Goal: Task Accomplishment & Management: Complete application form

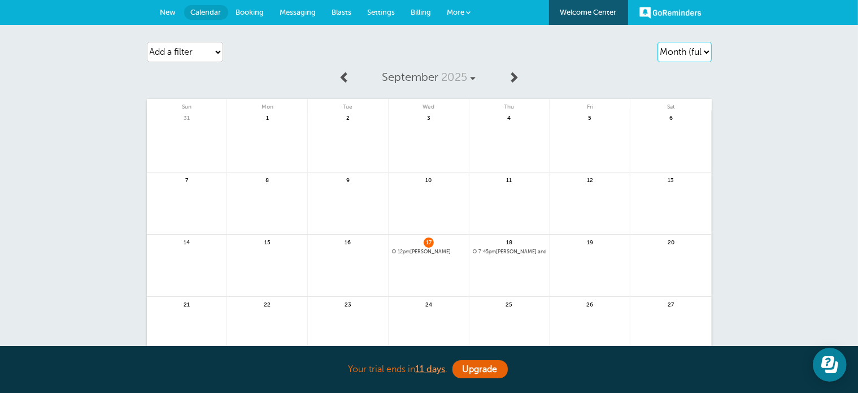
click at [698, 54] on select "Agenda Day Week Month (full view) Month (condensed)" at bounding box center [684, 52] width 54 height 20
click at [262, 8] on span "Booking" at bounding box center [250, 12] width 28 height 8
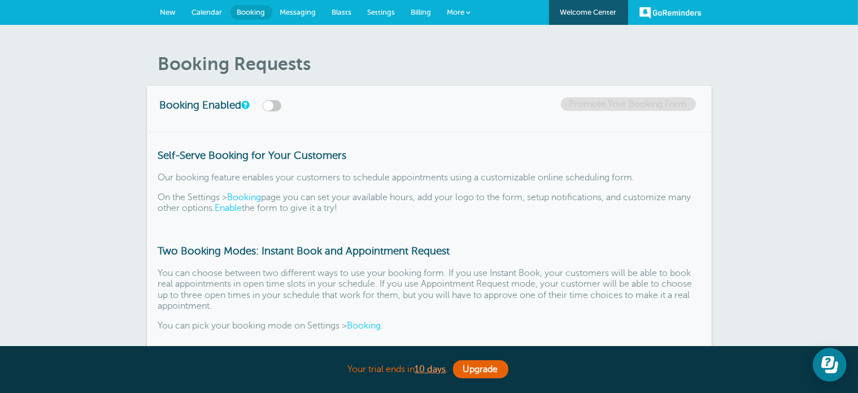
click at [246, 13] on span "Booking" at bounding box center [251, 12] width 28 height 8
click at [205, 8] on span "Calendar" at bounding box center [207, 12] width 30 height 8
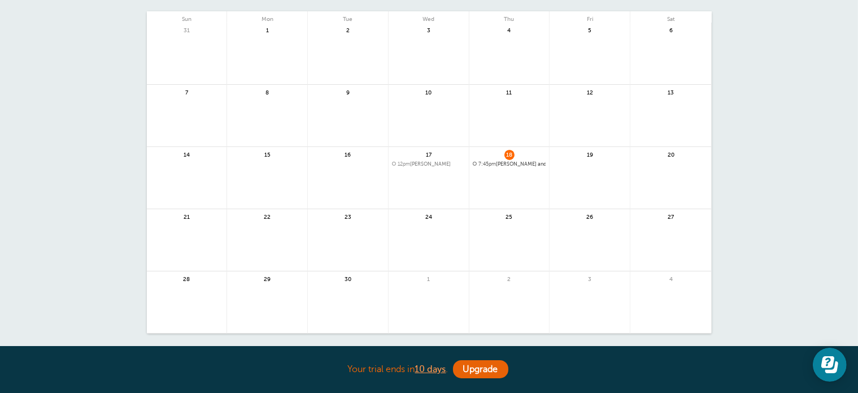
scroll to position [87, 0]
click at [664, 225] on link at bounding box center [670, 247] width 81 height 49
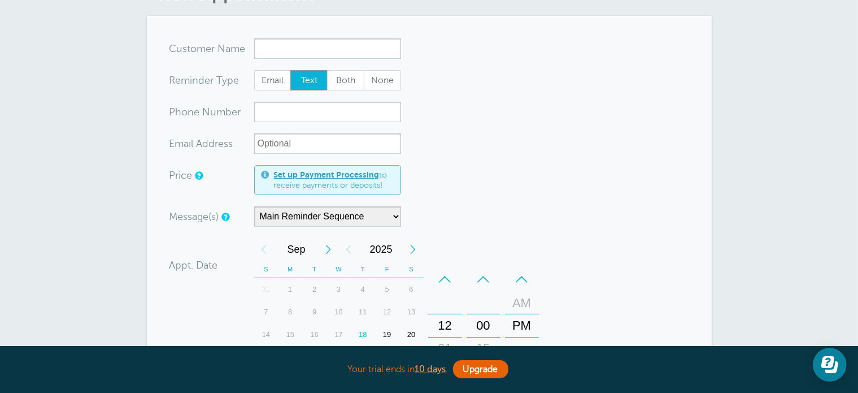
scroll to position [69, 0]
type input "[PERSON_NAME]"
click at [290, 110] on input "xxx-no-autofill" at bounding box center [327, 113] width 147 height 20
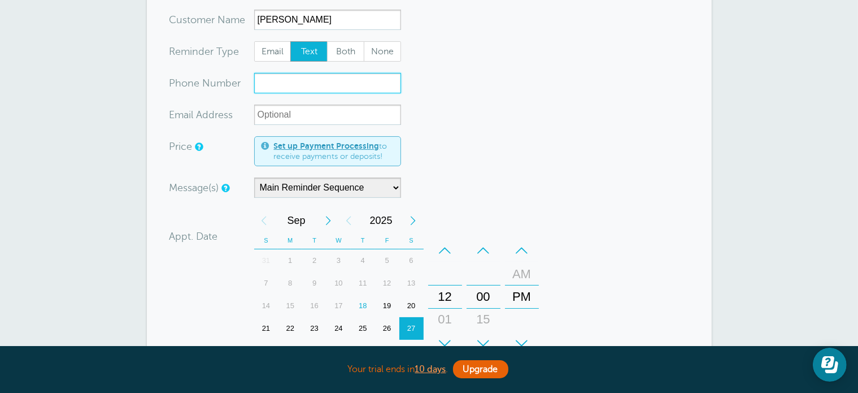
scroll to position [98, 0]
click at [359, 85] on input "xxx-no-autofill" at bounding box center [327, 84] width 147 height 20
type input "3364695083"
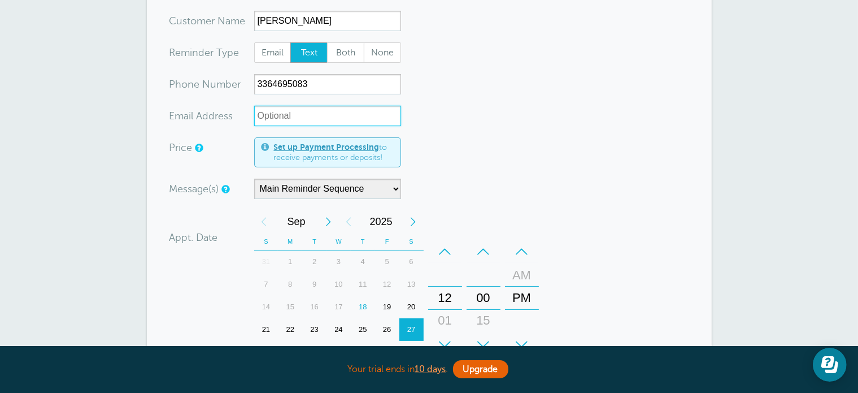
click at [371, 119] on input "xx-no-autofill" at bounding box center [327, 116] width 147 height 20
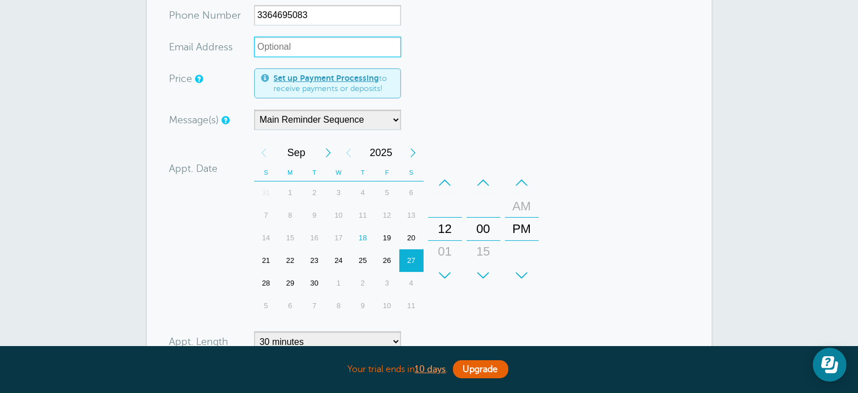
scroll to position [165, 0]
click at [521, 182] on div "–" at bounding box center [522, 183] width 34 height 23
click at [445, 269] on div "+" at bounding box center [445, 276] width 34 height 23
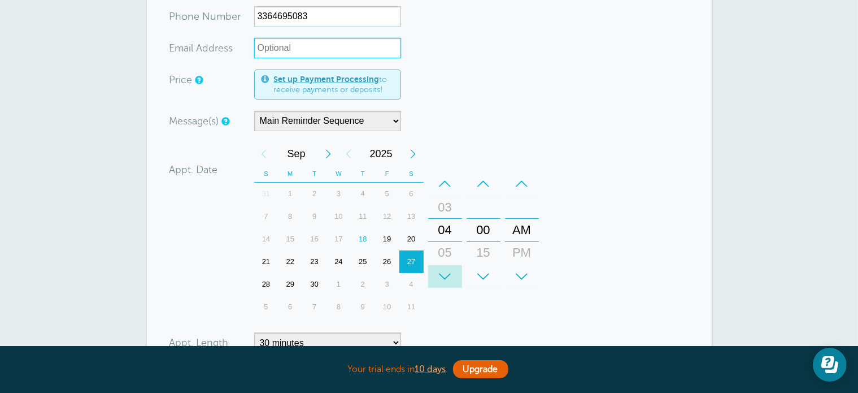
click at [445, 269] on div "+" at bounding box center [445, 276] width 34 height 23
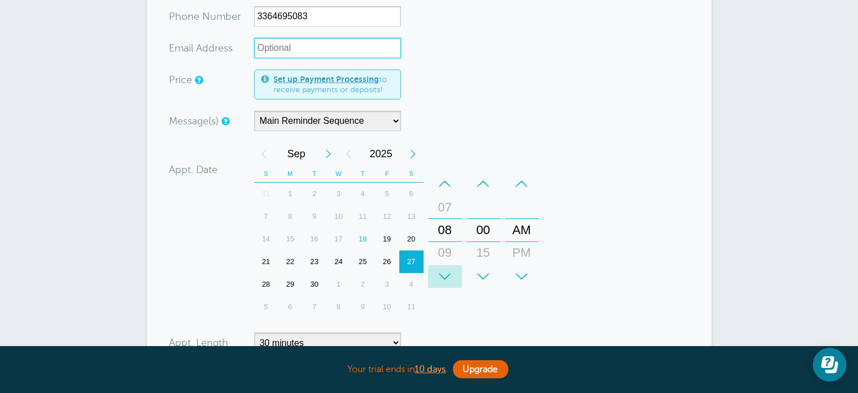
click at [445, 269] on div "+" at bounding box center [445, 276] width 34 height 23
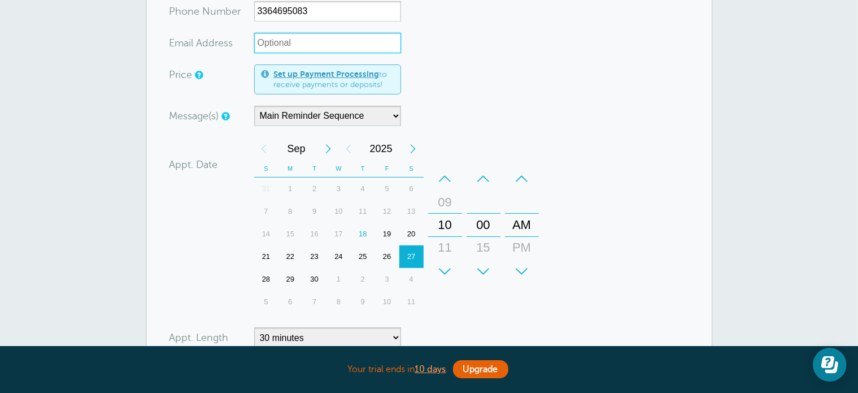
scroll to position [53, 0]
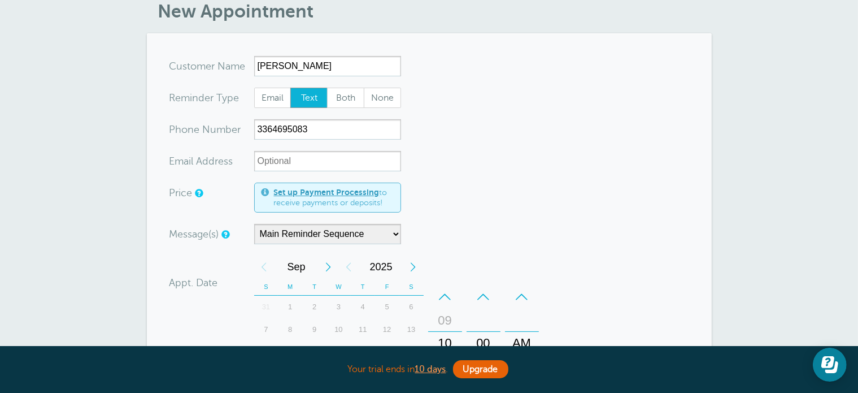
click at [848, 94] on div "New Appointment You are creating a new customer. To use an existing customer se…" at bounding box center [429, 347] width 858 height 751
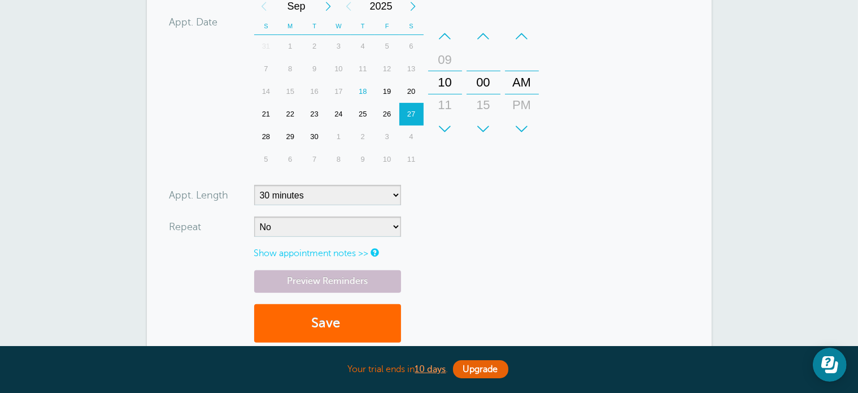
scroll to position [321, 0]
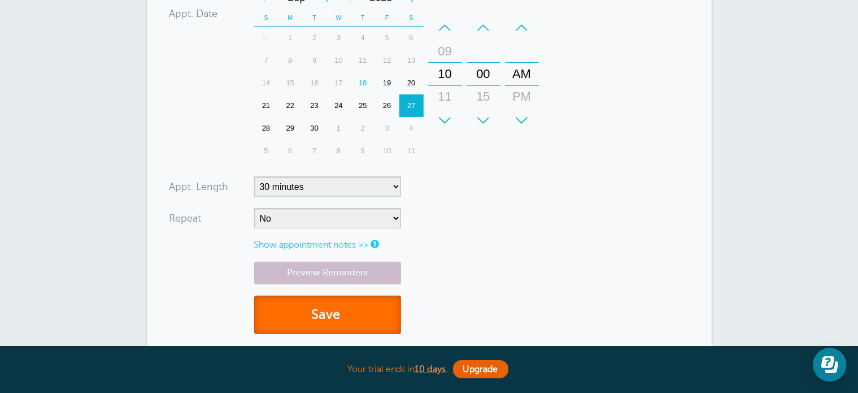
click at [328, 313] on button "Save" at bounding box center [327, 314] width 147 height 39
